Goal: Find specific page/section: Find specific page/section

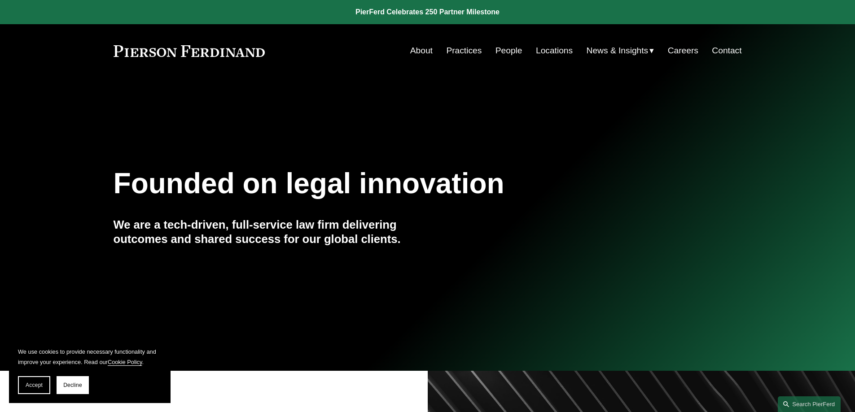
click at [566, 49] on link "Locations" at bounding box center [554, 50] width 37 height 17
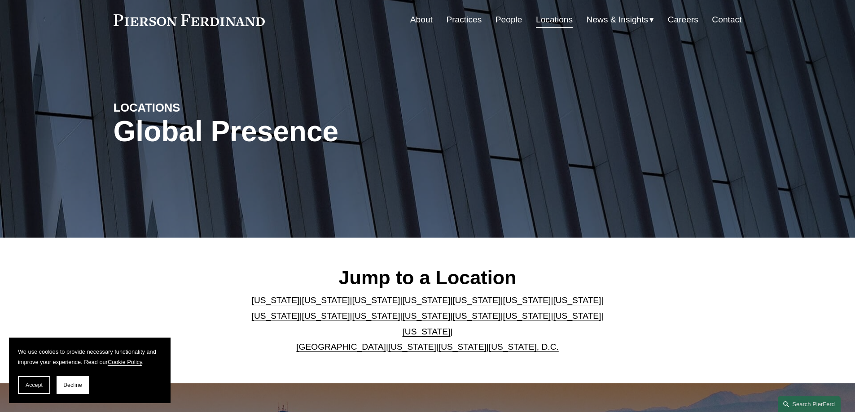
scroll to position [45, 0]
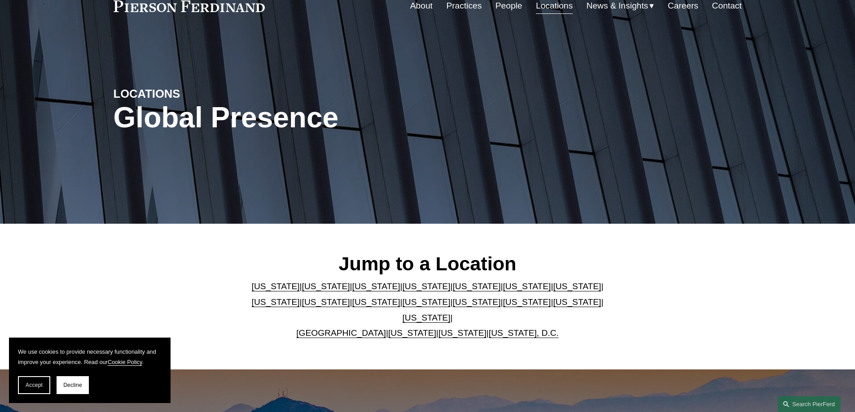
click at [450, 313] on link "Texas" at bounding box center [426, 317] width 48 height 9
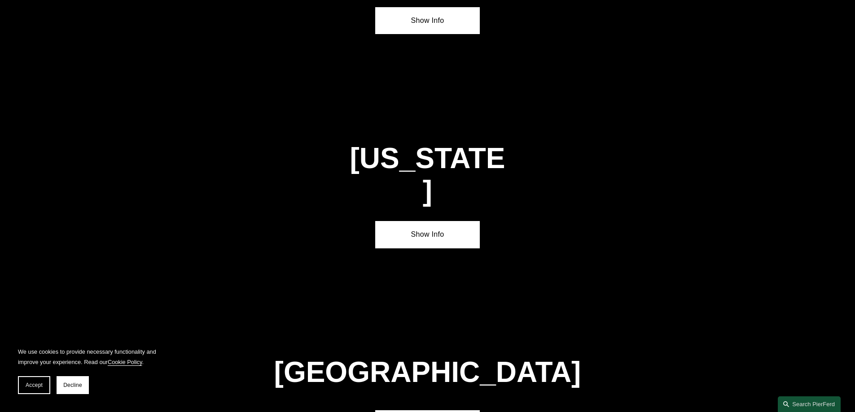
scroll to position [3053, 0]
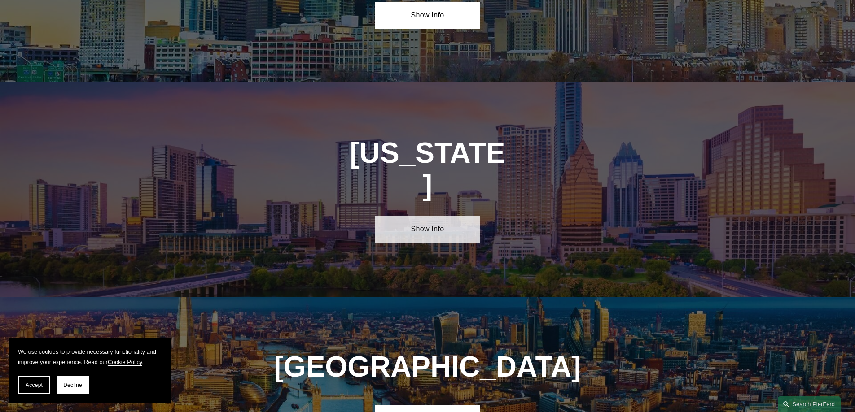
click at [426, 216] on link "Show Info" at bounding box center [427, 229] width 105 height 27
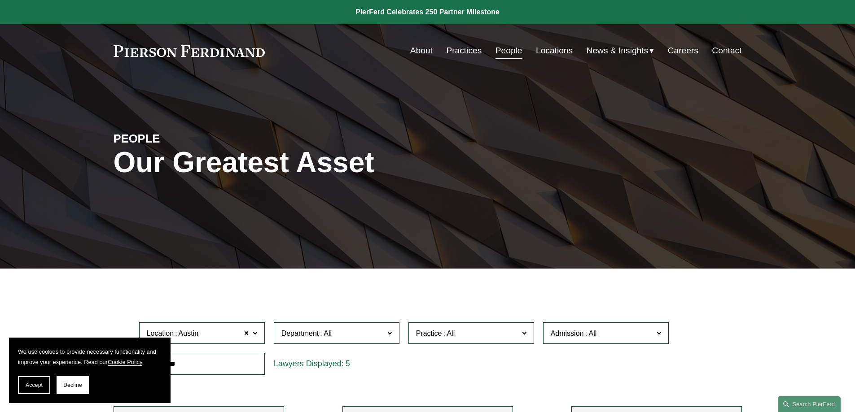
click at [509, 56] on link "People" at bounding box center [508, 50] width 27 height 17
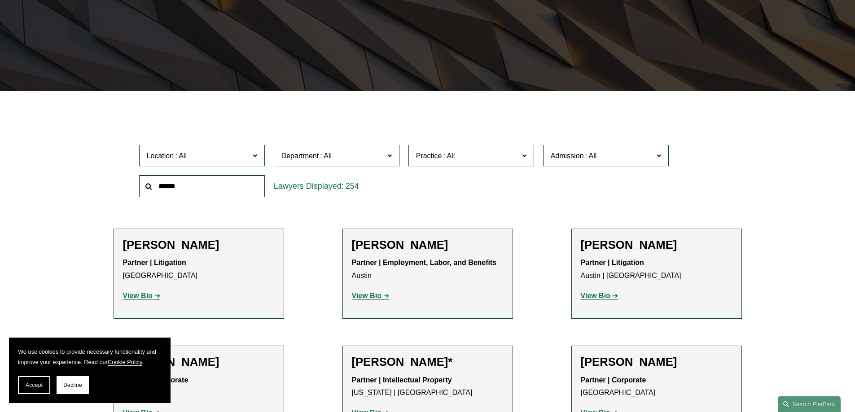
scroll to position [179, 0]
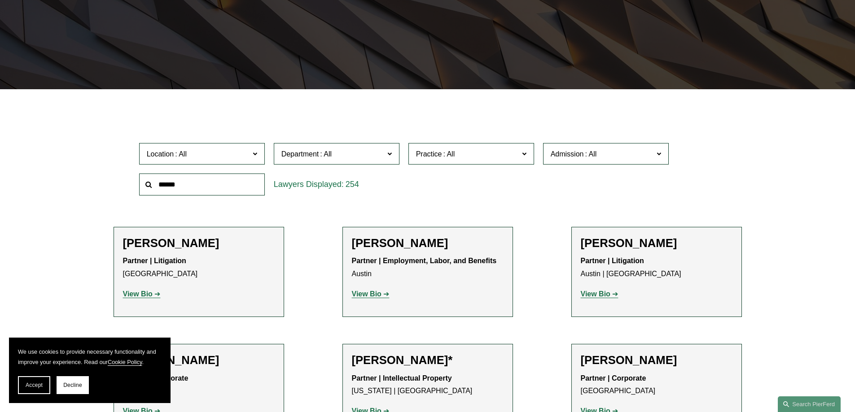
click at [197, 187] on input "text" at bounding box center [202, 185] width 126 height 22
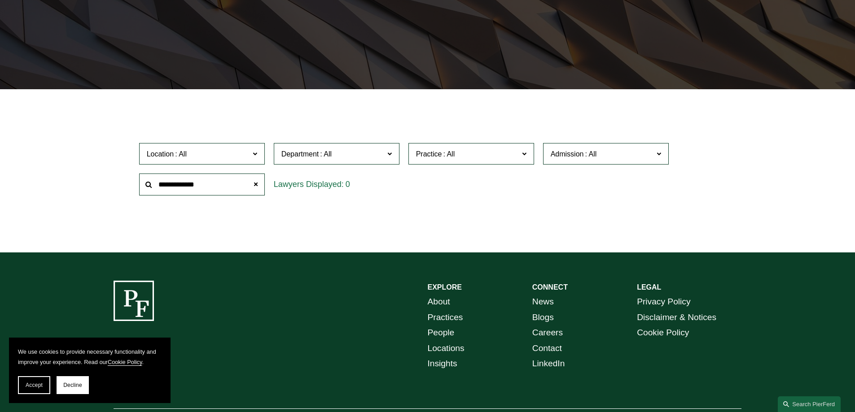
click at [179, 188] on input "**********" at bounding box center [202, 185] width 126 height 22
type input "*****"
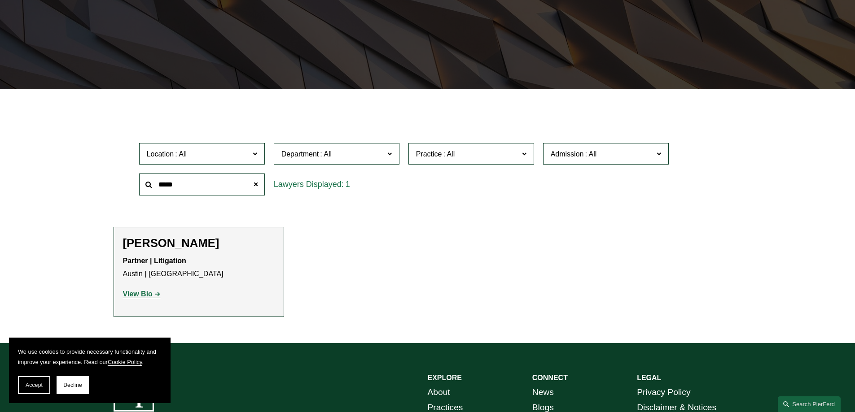
click at [133, 295] on strong "View Bio" at bounding box center [138, 294] width 30 height 8
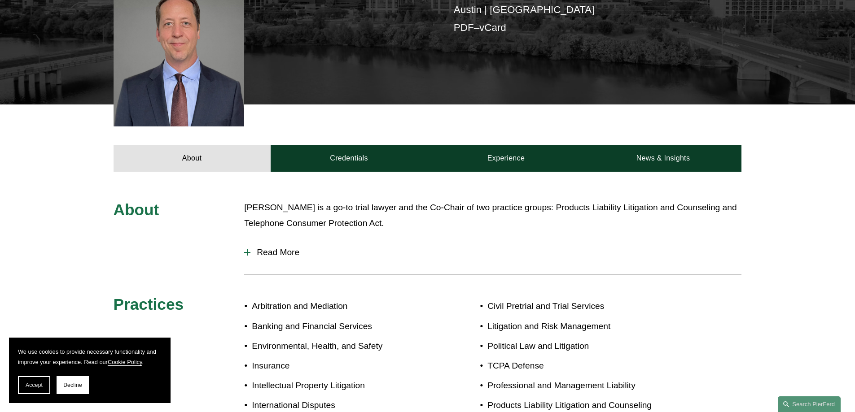
scroll to position [314, 0]
